Goal: Information Seeking & Learning: Find specific fact

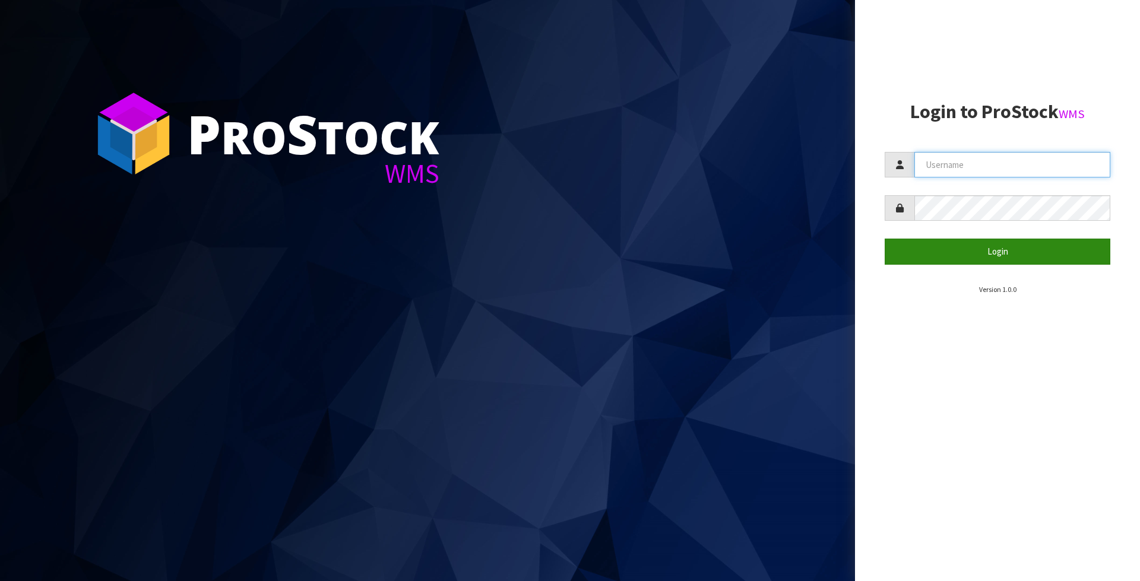
type input "Meena"
click at [976, 250] on button "Login" at bounding box center [998, 252] width 226 height 26
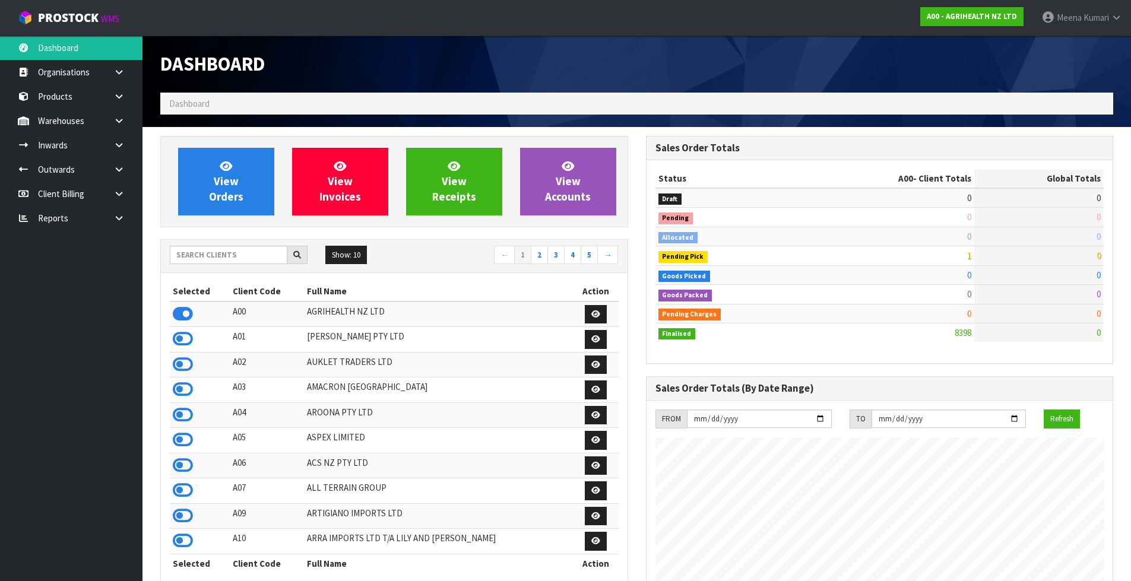
scroll to position [899, 485]
click at [235, 261] on input "text" at bounding box center [229, 255] width 118 height 18
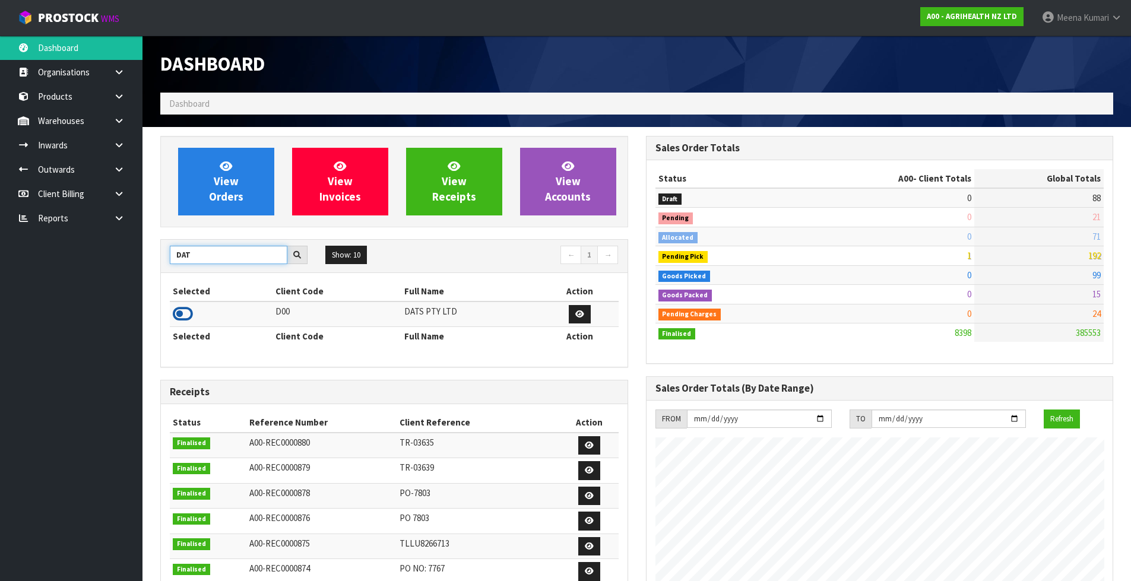
type input "DAT"
click at [185, 314] on icon at bounding box center [183, 314] width 20 height 18
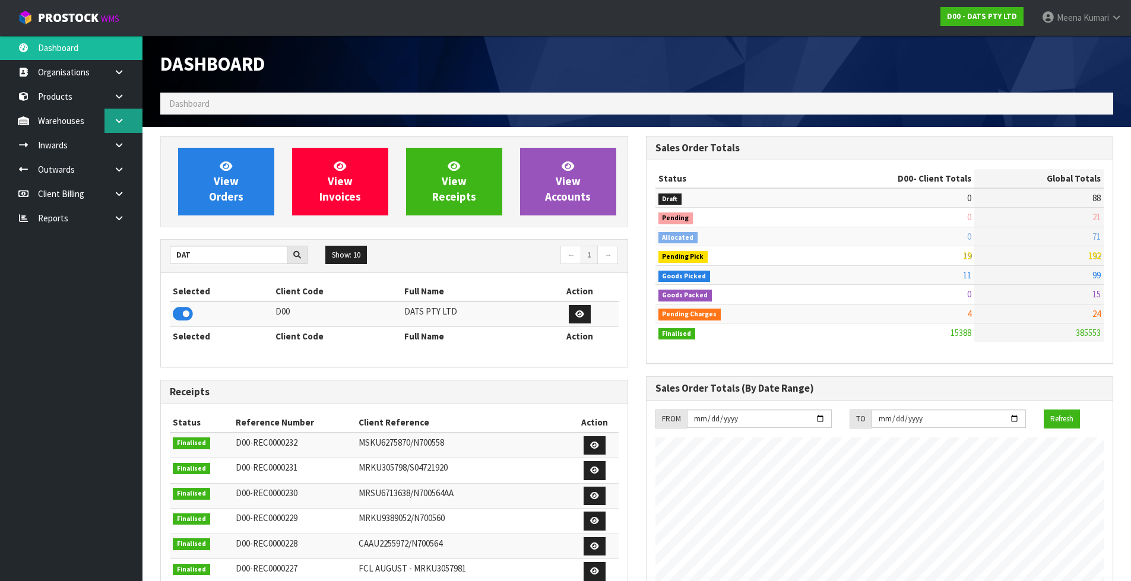
click at [120, 121] on icon at bounding box center [118, 120] width 11 height 9
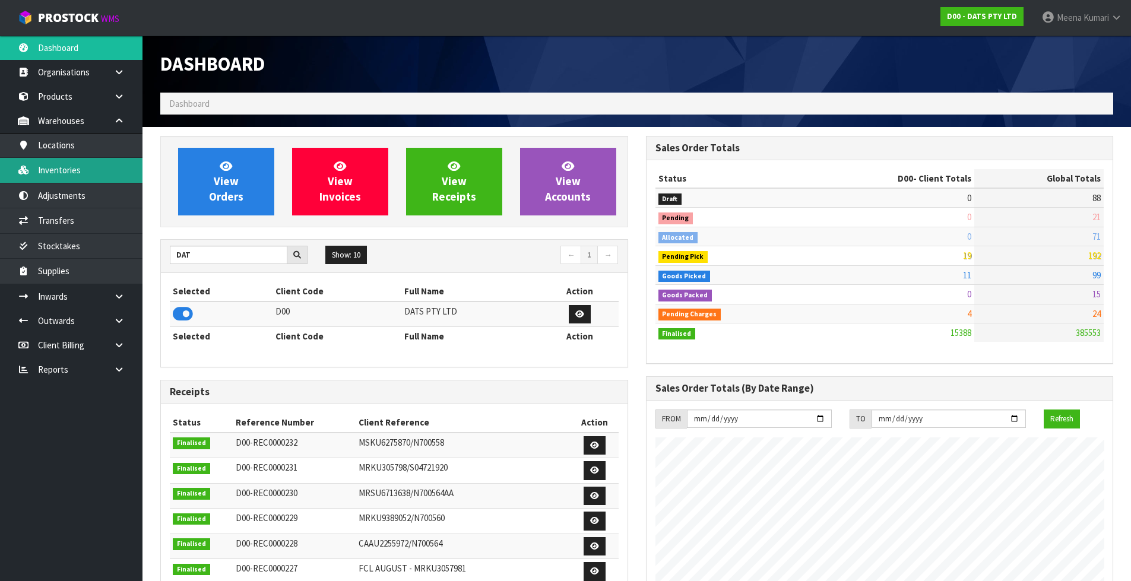
click at [89, 175] on link "Inventories" at bounding box center [71, 170] width 142 height 24
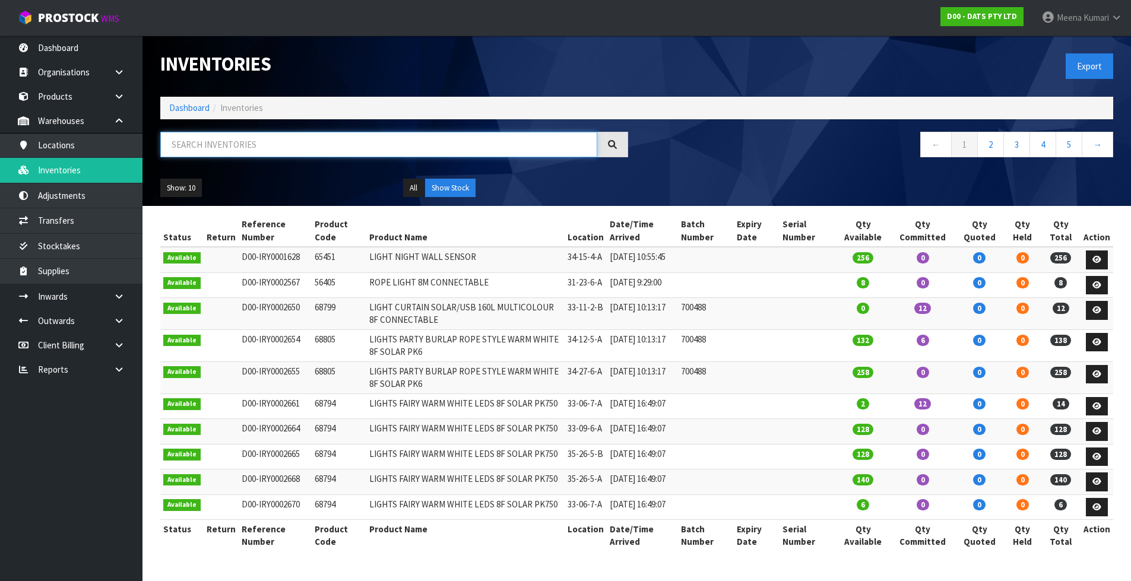
click at [341, 134] on input "text" at bounding box center [378, 145] width 437 height 26
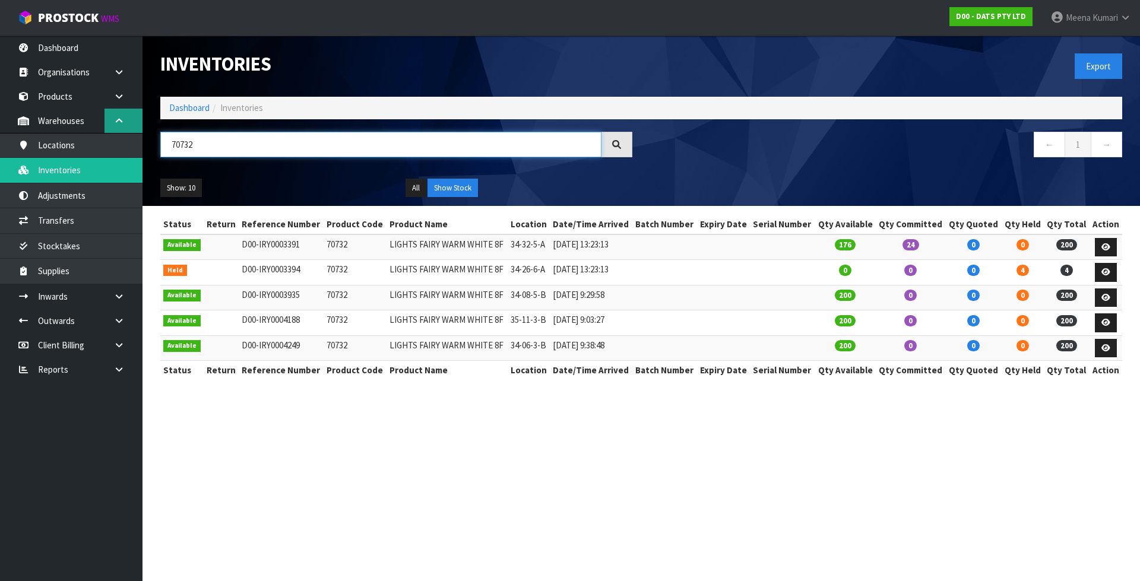
drag, startPoint x: 211, startPoint y: 151, endPoint x: 142, endPoint y: 129, distance: 72.7
click at [142, 129] on body "Toggle navigation ProStock WMS D00 - DATS PTY LTD Meena Kumari Logout Dashboard…" at bounding box center [570, 290] width 1140 height 581
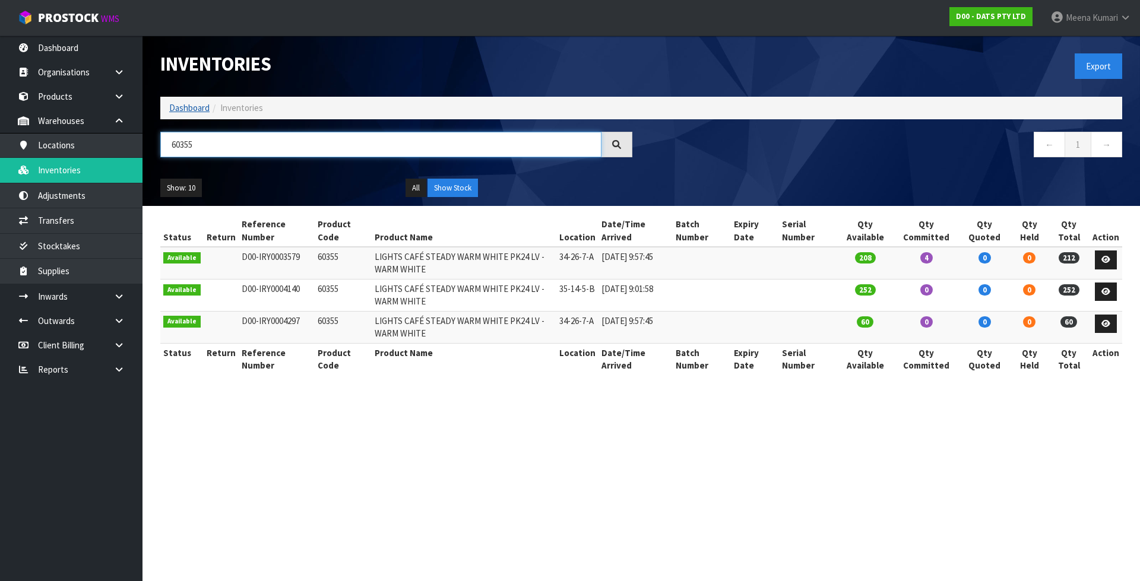
type input "60355"
click at [189, 110] on link "Dashboard" at bounding box center [189, 107] width 40 height 11
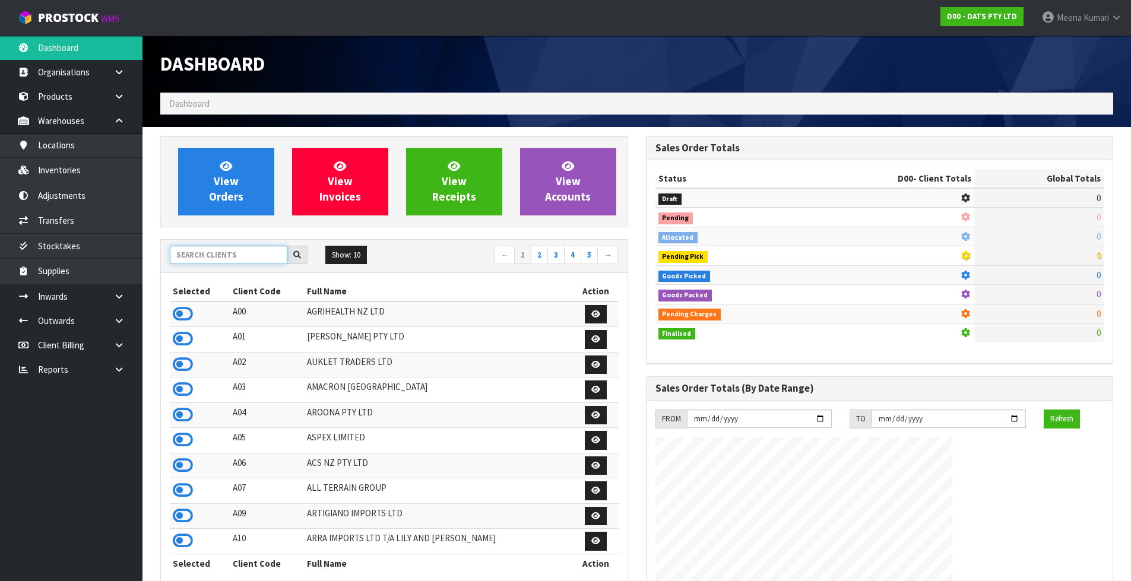
click at [213, 252] on input "text" at bounding box center [229, 255] width 118 height 18
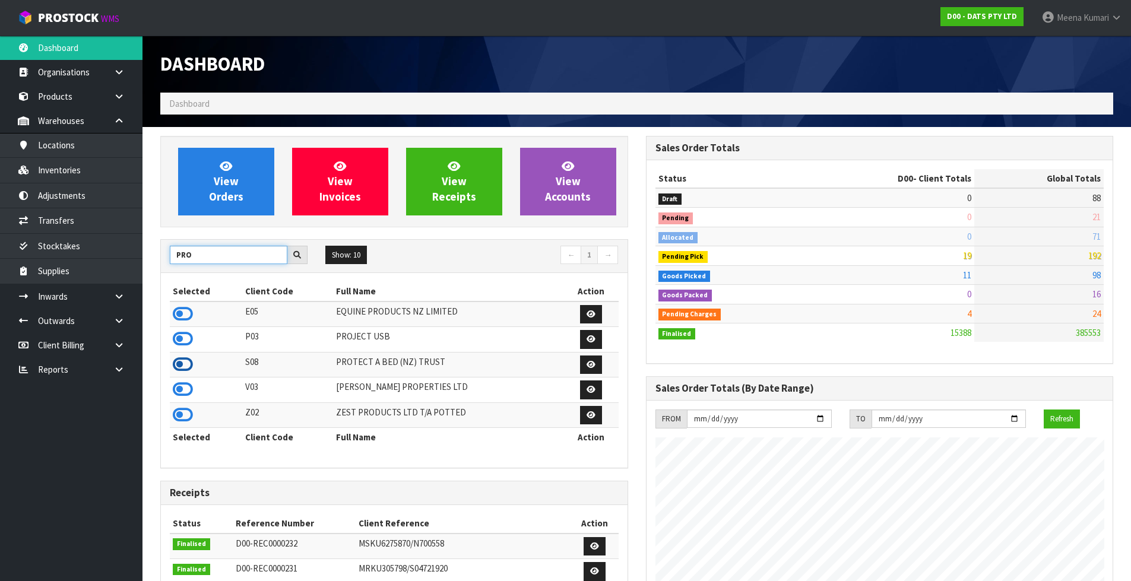
type input "PRO"
click at [182, 364] on icon at bounding box center [183, 365] width 20 height 18
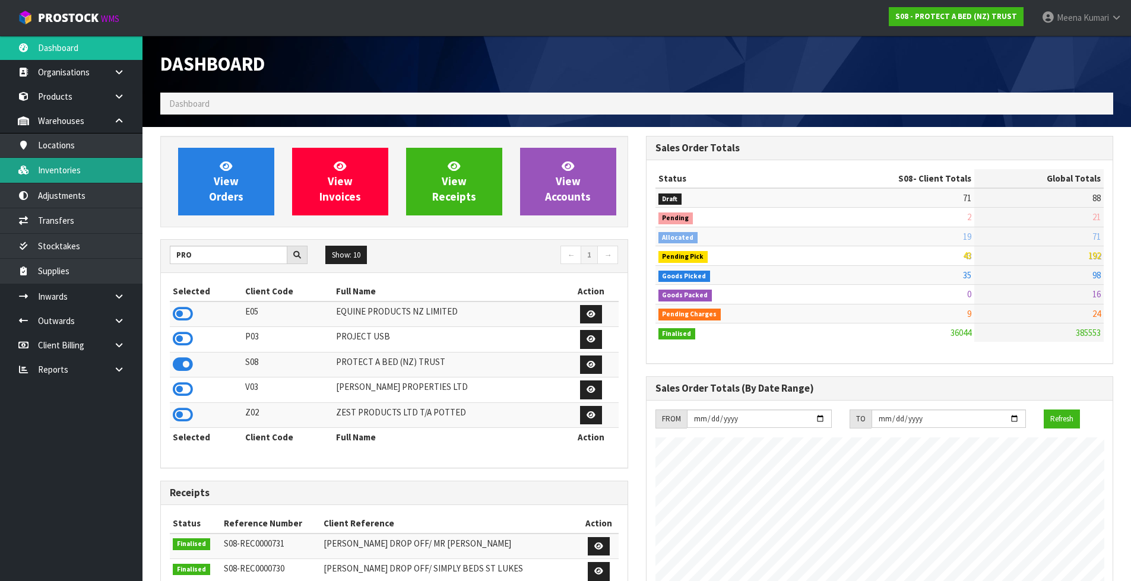
click at [103, 174] on link "Inventories" at bounding box center [71, 170] width 142 height 24
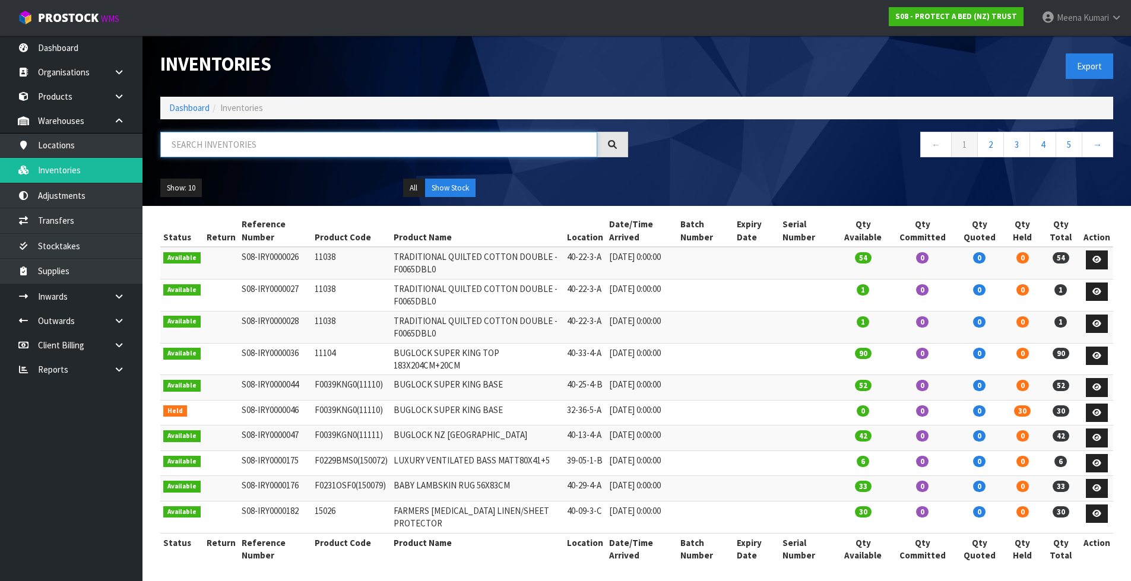
click at [266, 144] on input "text" at bounding box center [378, 145] width 437 height 26
click at [267, 144] on input "text" at bounding box center [378, 145] width 437 height 26
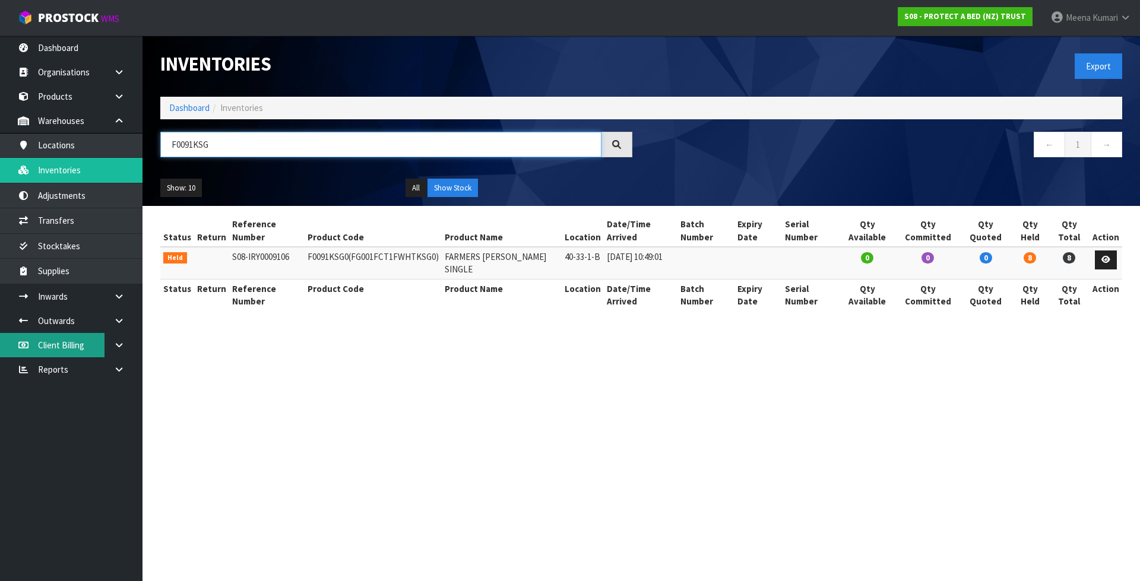
type input "F0091KSG"
click at [176, 104] on link "Dashboard" at bounding box center [189, 107] width 40 height 11
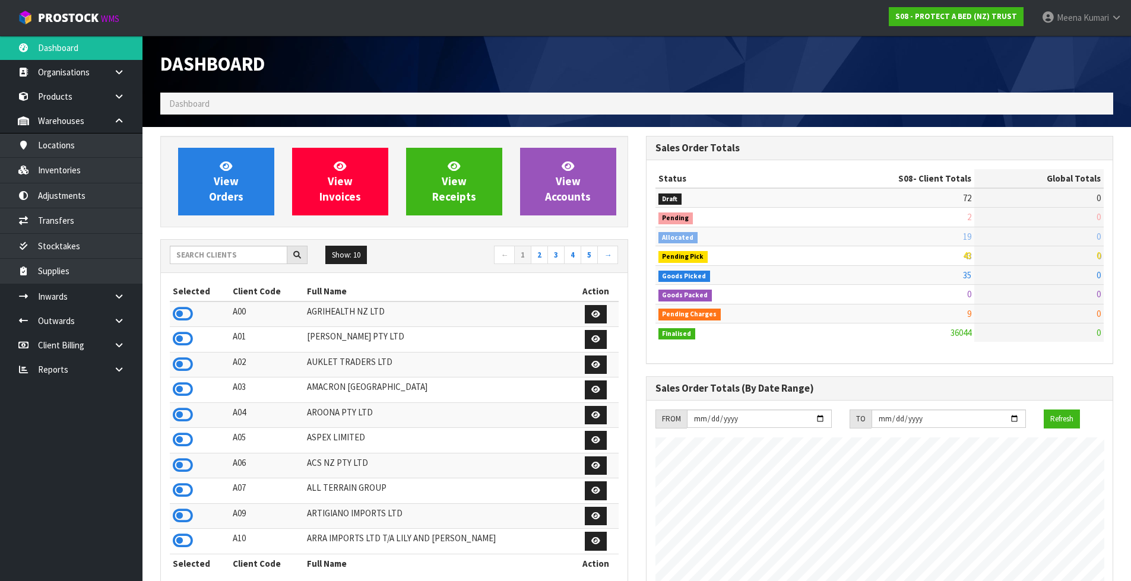
scroll to position [740, 485]
click at [211, 267] on div "Show: 10 5 10 25 50 ← 1 2 3 4 5 →" at bounding box center [394, 256] width 467 height 33
click at [205, 261] on input "text" at bounding box center [229, 255] width 118 height 18
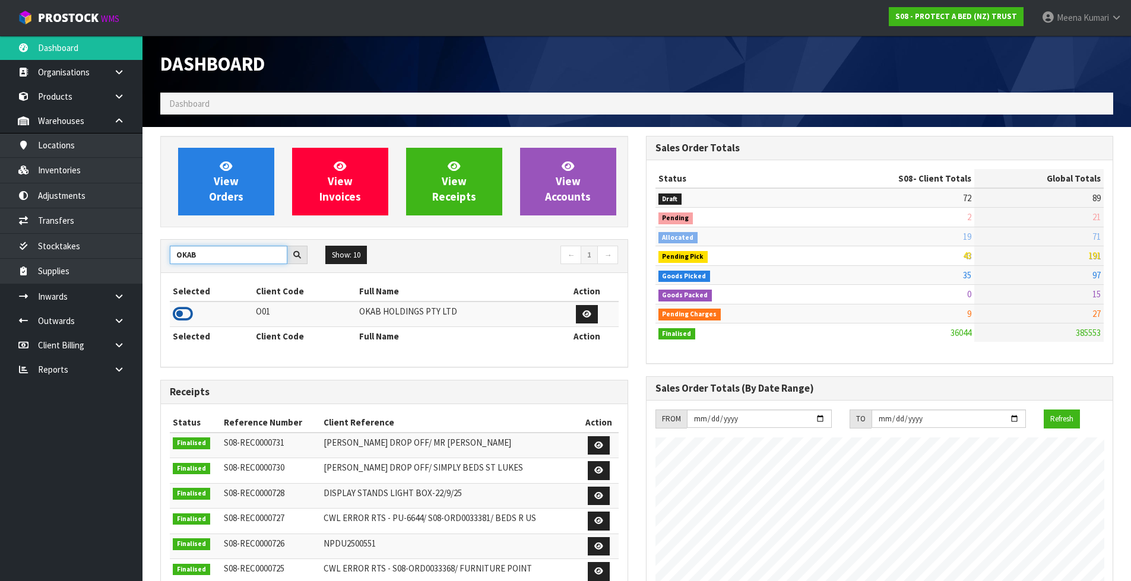
type input "OKAB"
click at [187, 313] on icon at bounding box center [183, 314] width 20 height 18
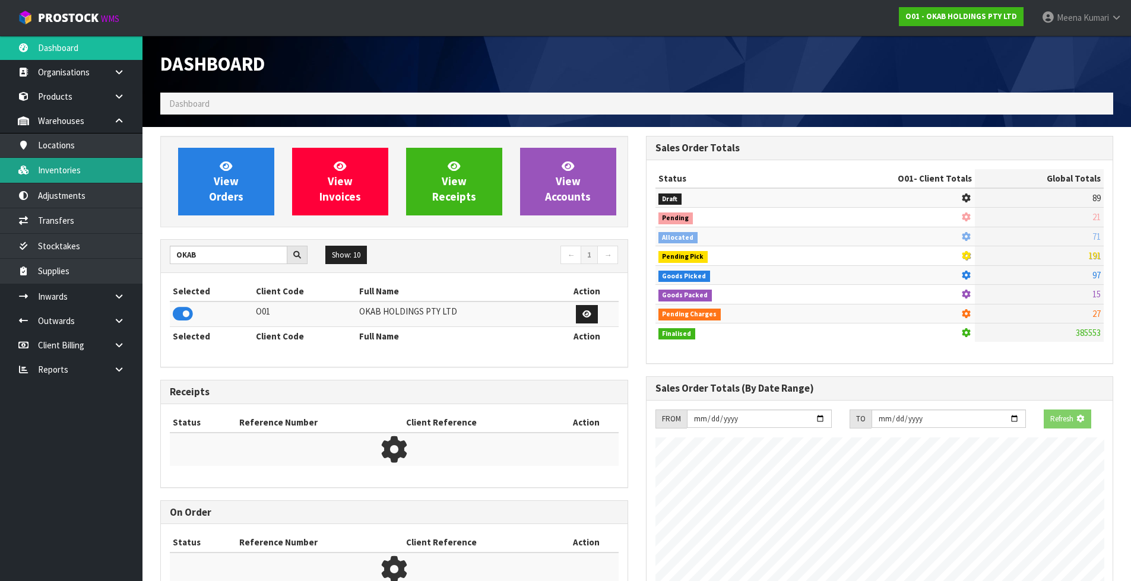
scroll to position [854, 485]
click at [71, 172] on link "Inventories" at bounding box center [71, 170] width 142 height 24
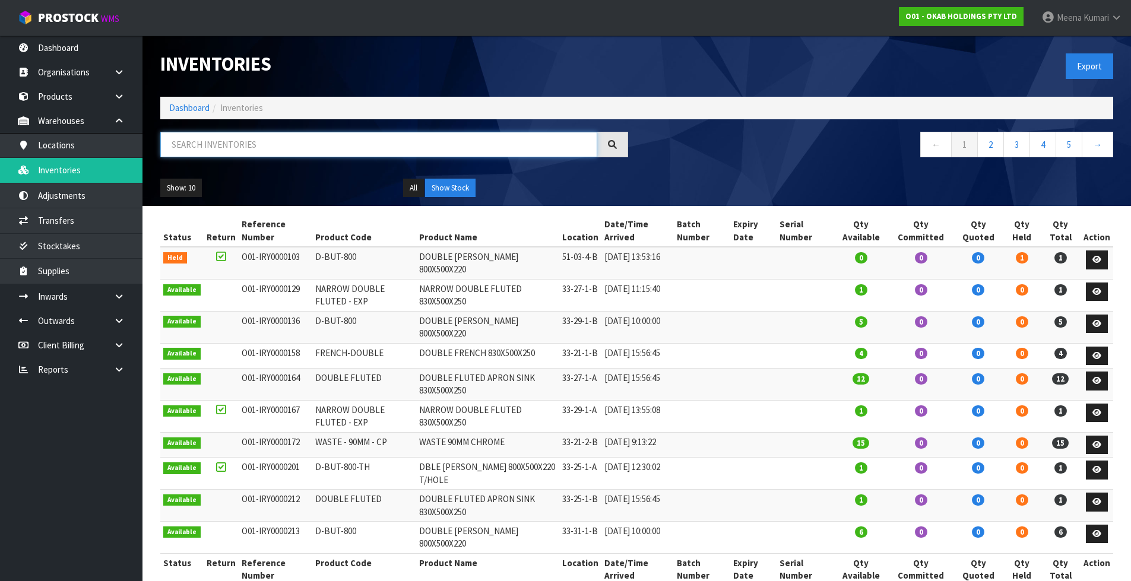
click at [245, 149] on input "text" at bounding box center [378, 145] width 437 height 26
paste input "65 BP"
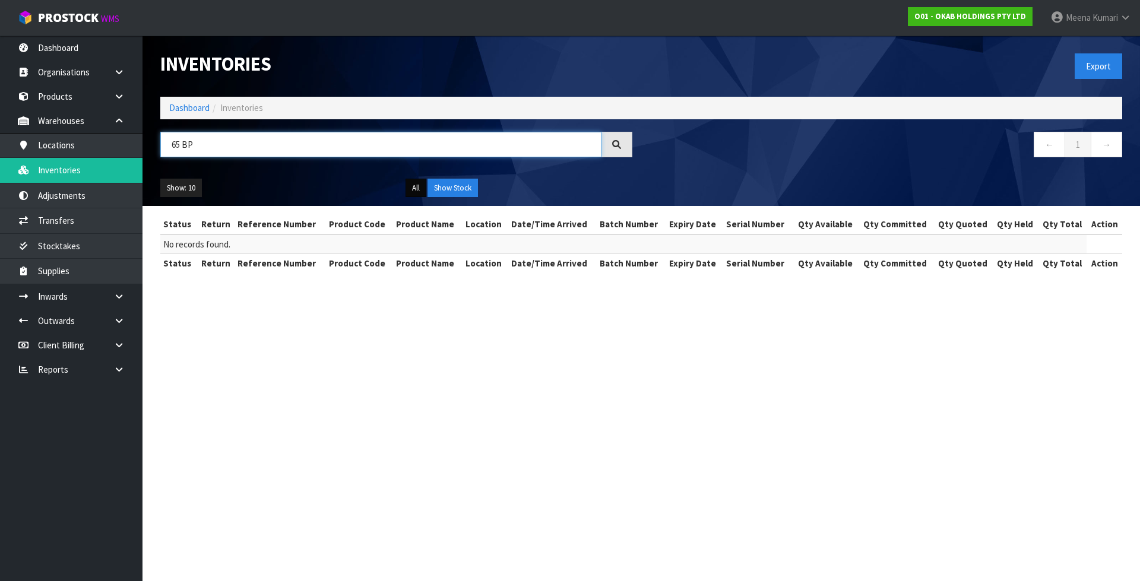
type input "65 BP"
click at [416, 191] on button "All" at bounding box center [416, 188] width 21 height 19
click at [431, 188] on button "Show Stock" at bounding box center [452, 188] width 50 height 19
click at [178, 112] on link "Dashboard" at bounding box center [189, 107] width 40 height 11
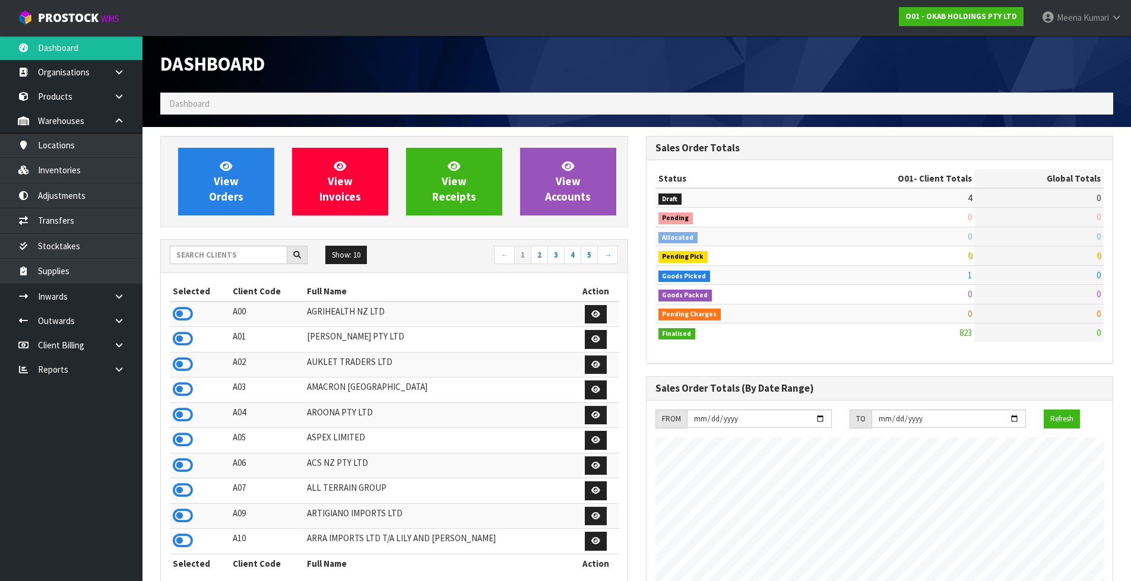
scroll to position [854, 485]
click at [193, 256] on input "text" at bounding box center [229, 255] width 118 height 18
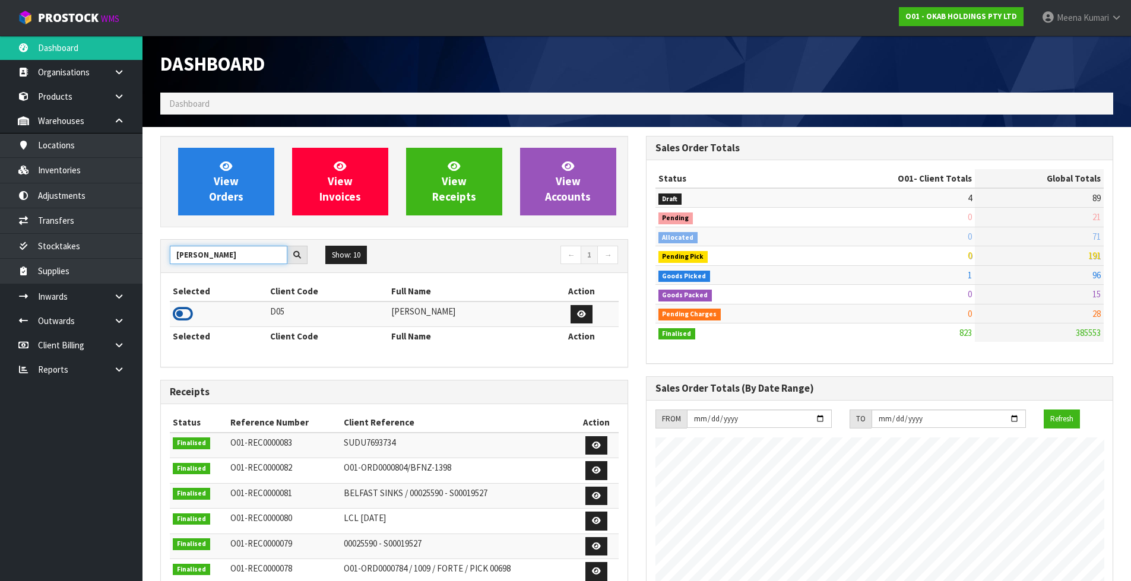
type input "COATES"
click at [187, 313] on icon at bounding box center [183, 314] width 20 height 18
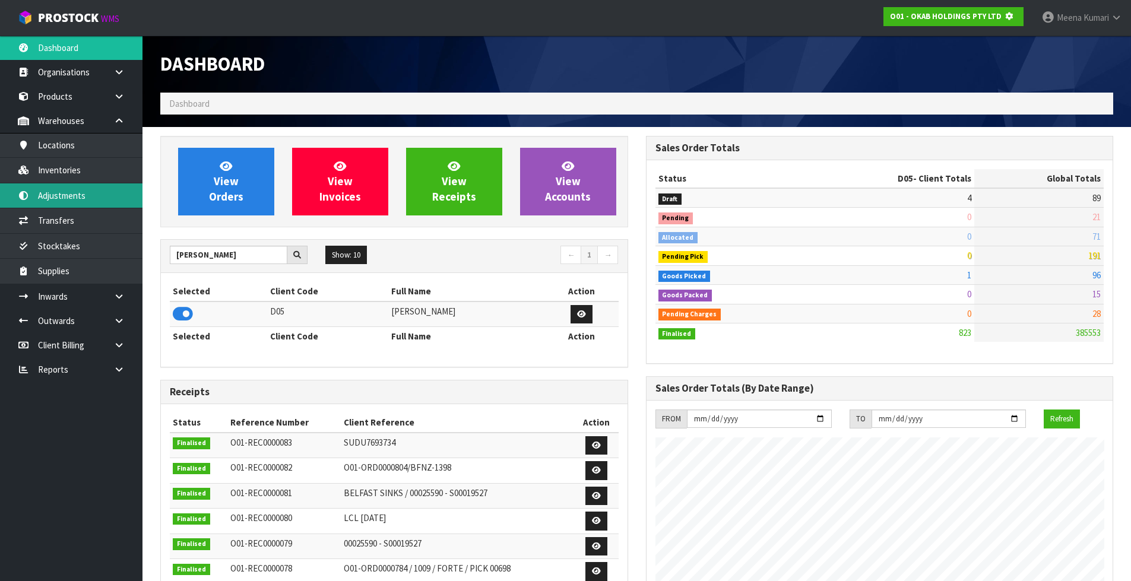
scroll to position [592981, 593235]
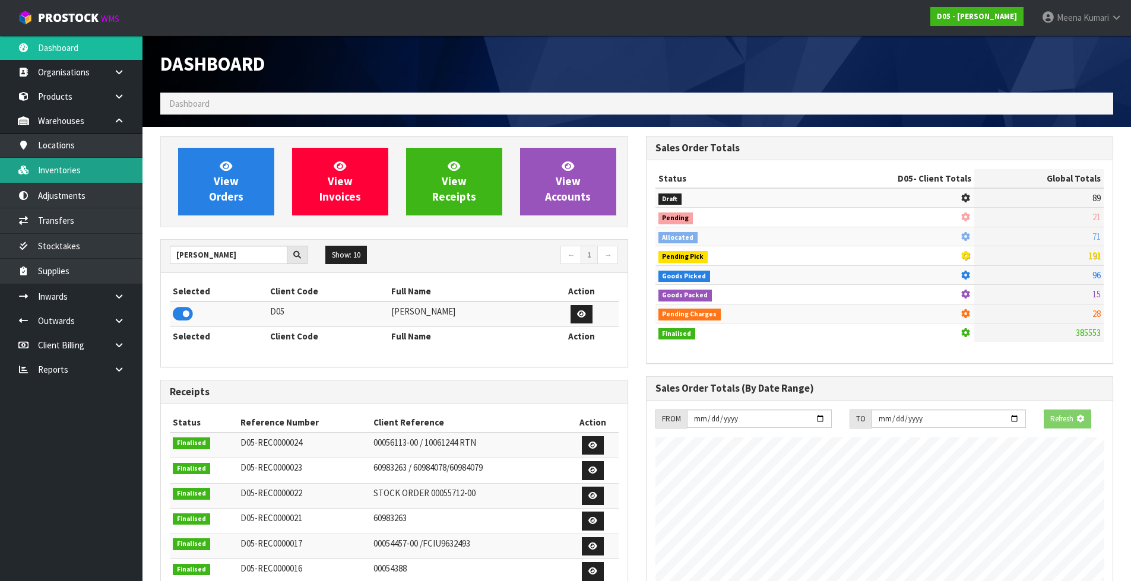
click at [118, 178] on link "Inventories" at bounding box center [71, 170] width 142 height 24
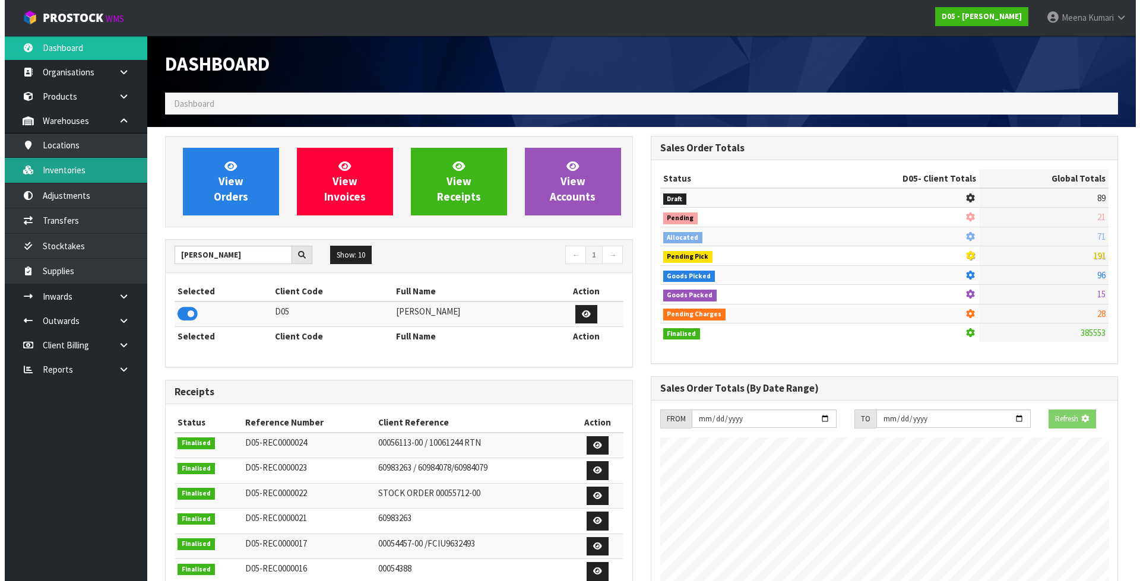
scroll to position [592995, 593235]
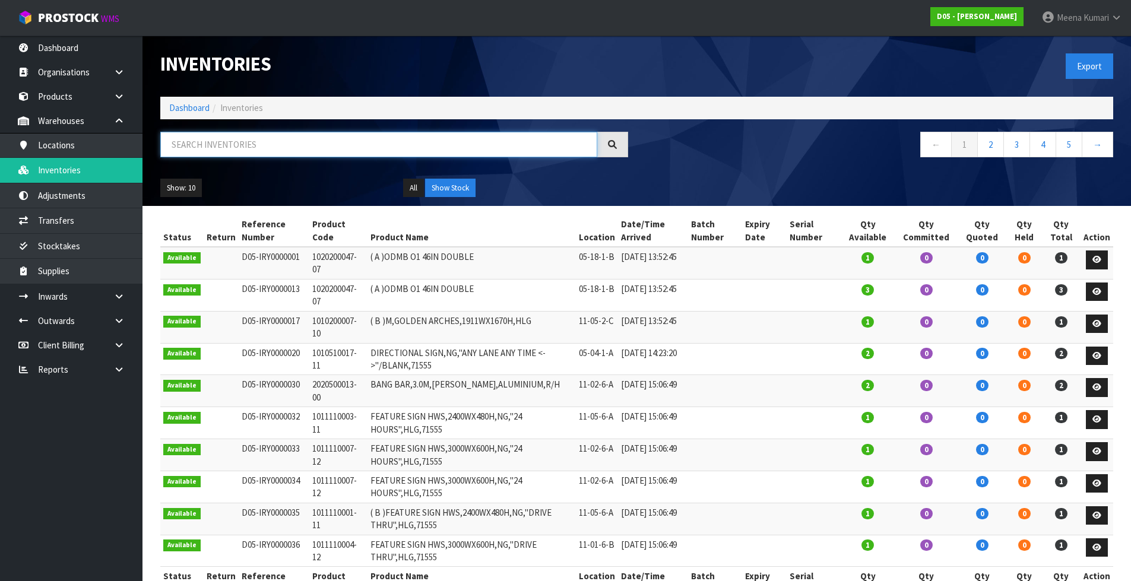
click at [243, 145] on input "text" at bounding box center [378, 145] width 437 height 26
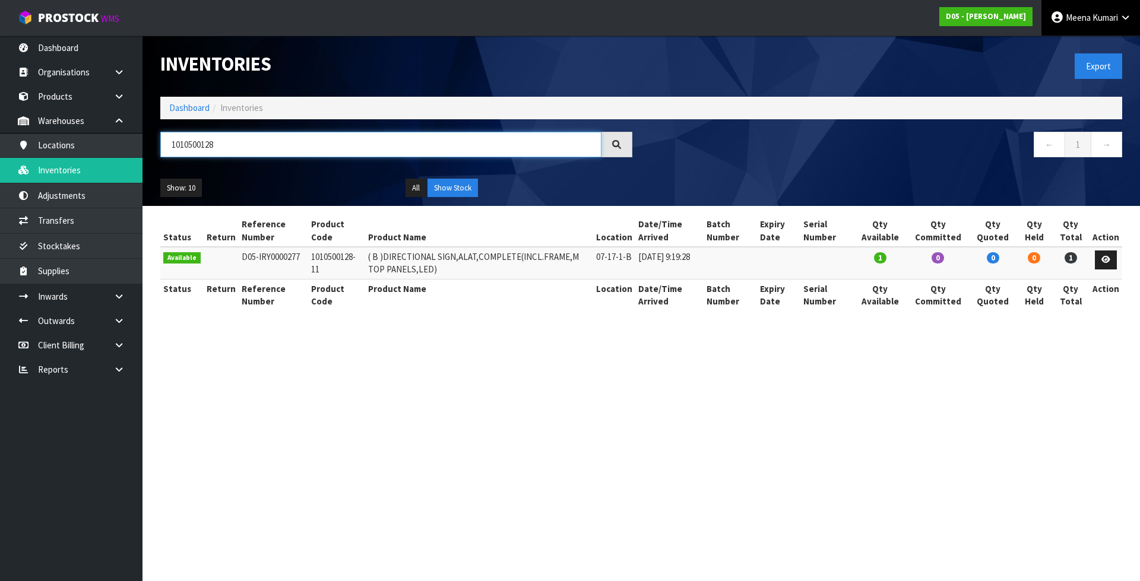
type input "1010500128"
drag, startPoint x: 289, startPoint y: 261, endPoint x: 332, endPoint y: 267, distance: 44.4
click at [332, 267] on tr "Available D05-IRY0000277 1010500128-11 ( B )DIRECTIONAL SIGN,ALAT,COMPLETE(INCL…" at bounding box center [641, 263] width 962 height 32
drag, startPoint x: 330, startPoint y: 267, endPoint x: 321, endPoint y: 265, distance: 9.8
click at [329, 267] on td "1010500128-11" at bounding box center [336, 263] width 57 height 32
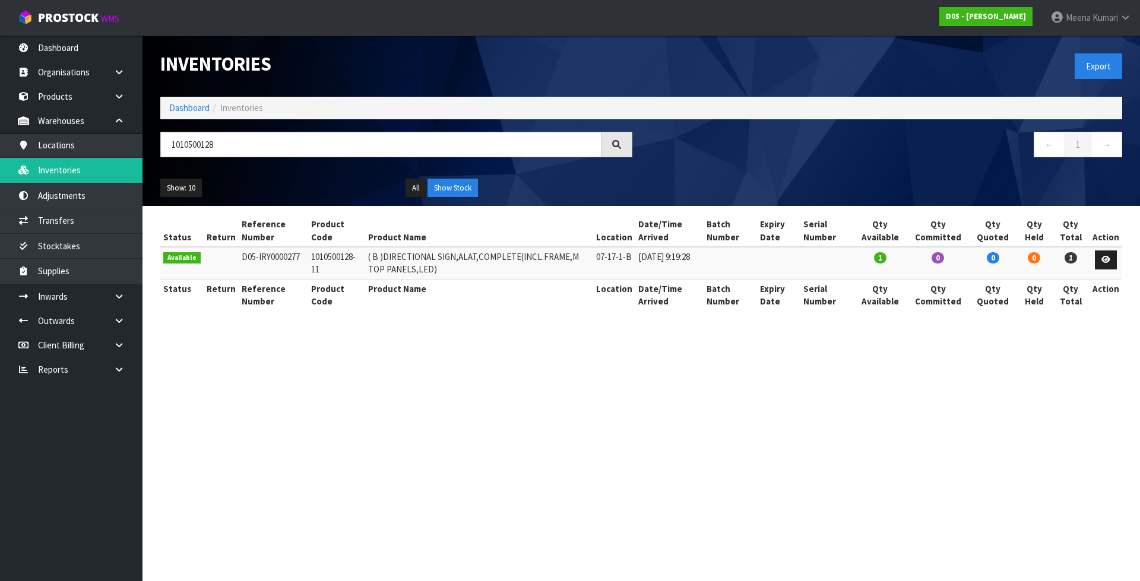
click at [311, 258] on td "1010500128-11" at bounding box center [336, 263] width 57 height 32
drag, startPoint x: 307, startPoint y: 255, endPoint x: 322, endPoint y: 273, distance: 23.1
click at [322, 273] on td "1010500128-11" at bounding box center [336, 263] width 57 height 32
copy td "1010500128-11"
